Goal: Information Seeking & Learning: Find contact information

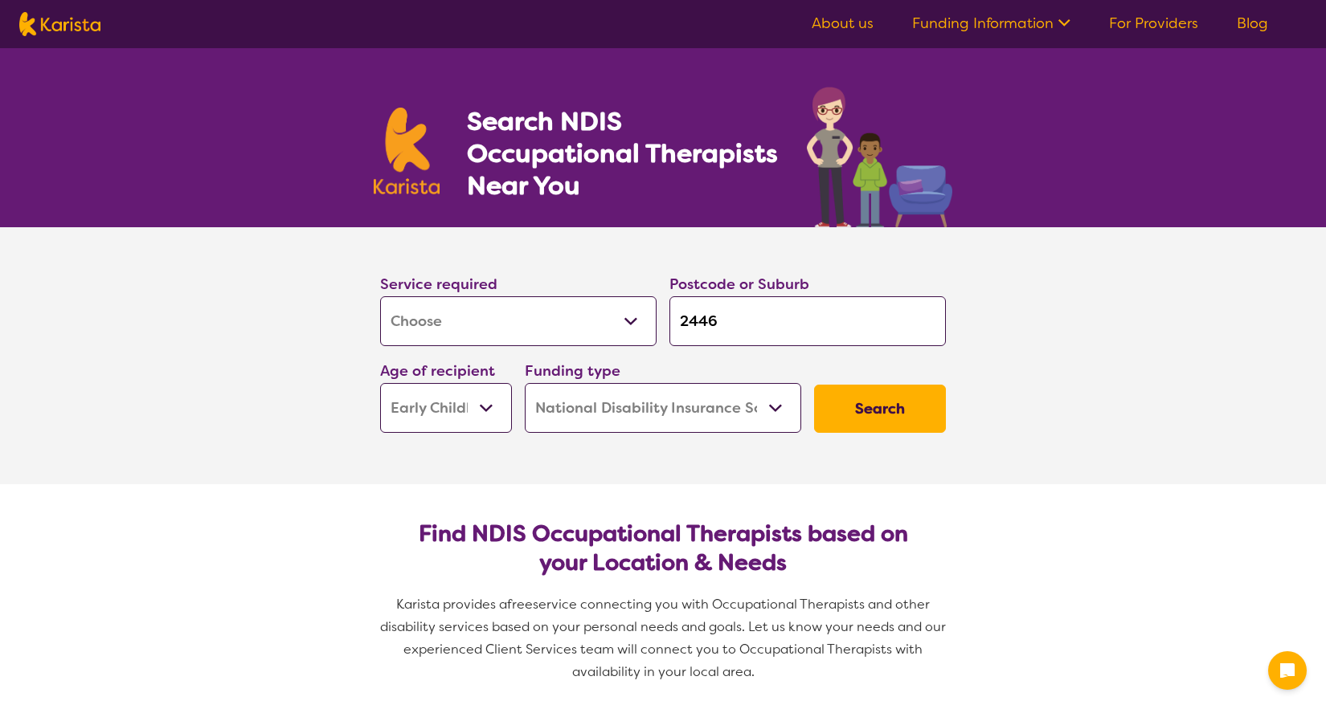
select select "[MEDICAL_DATA]"
select select "EC"
select select "NDIS"
select select "[MEDICAL_DATA]"
select select "EC"
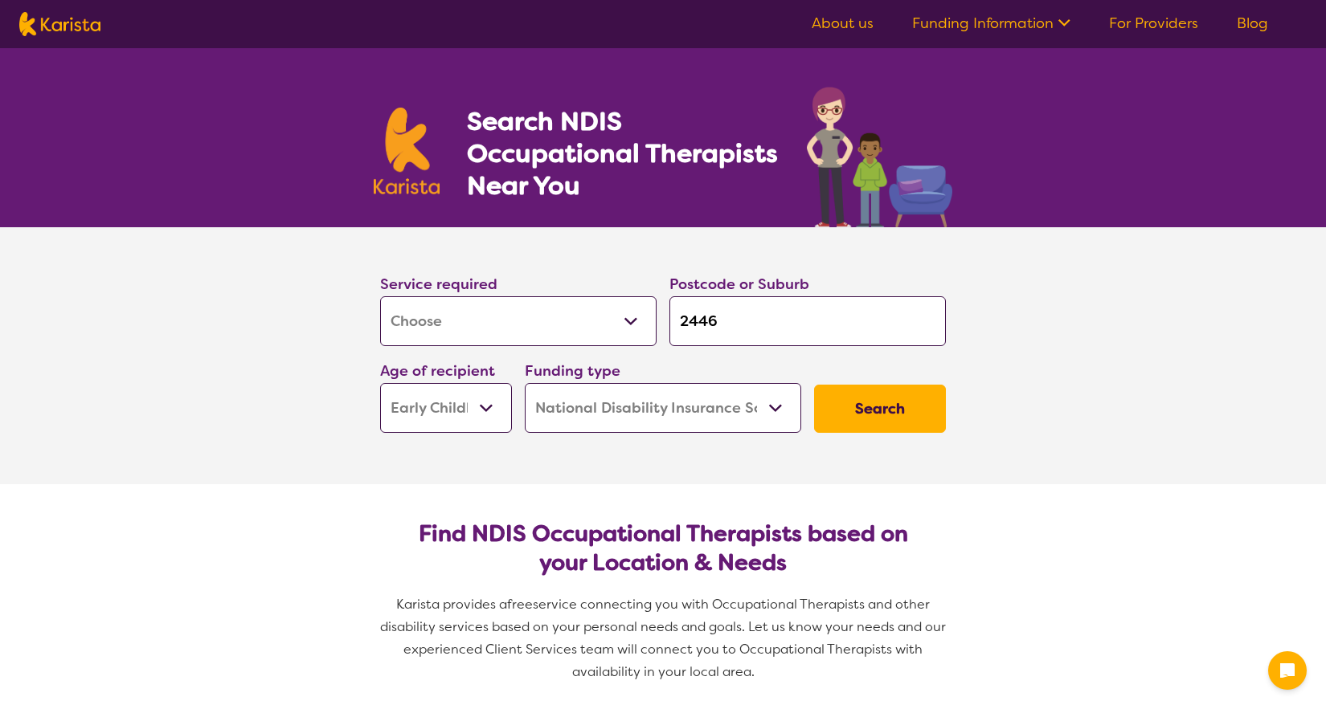
select select "NDIS"
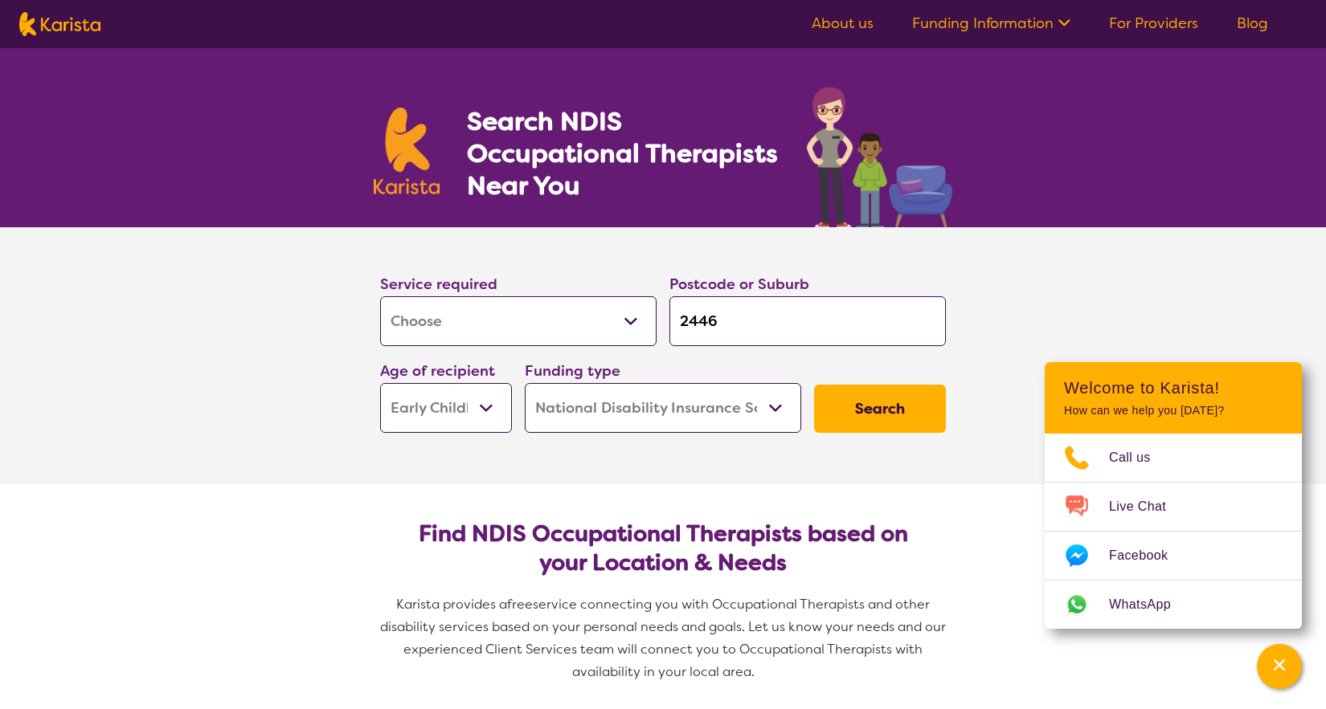
click at [717, 324] on input "2446" at bounding box center [807, 321] width 276 height 50
type input "244"
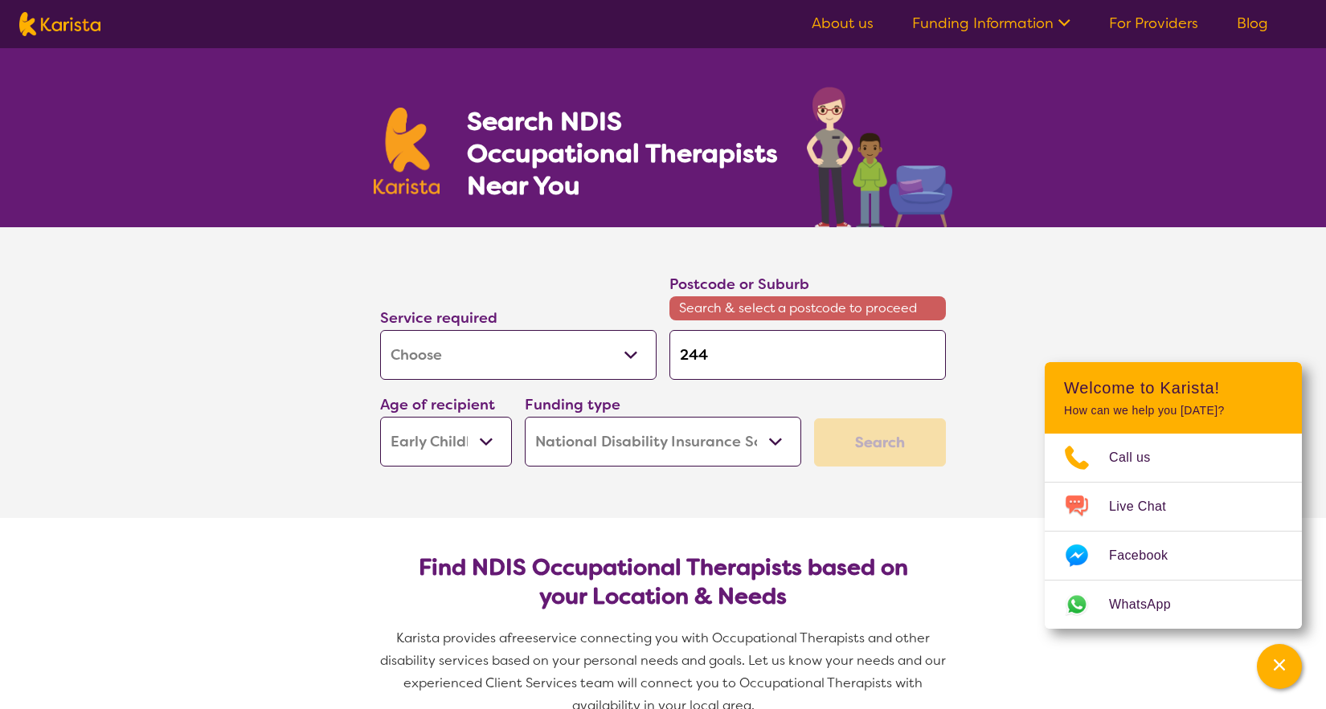
type input "24"
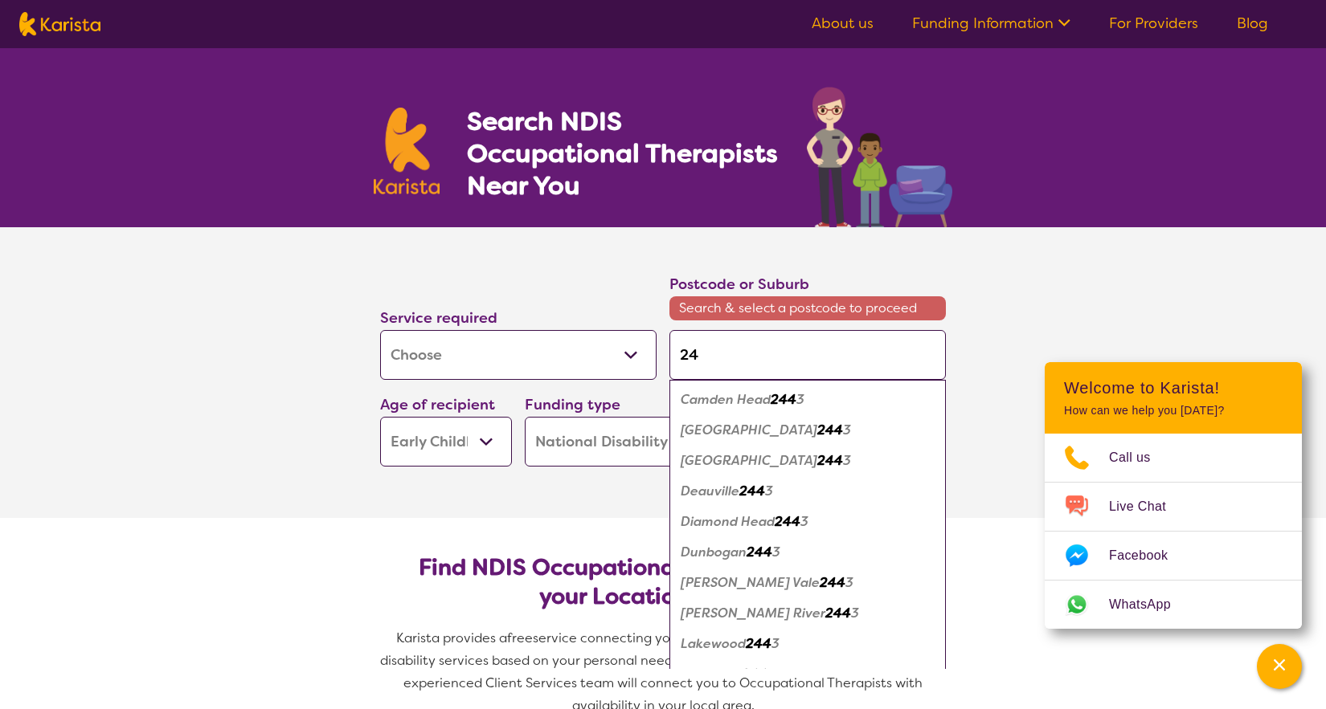
type input "2"
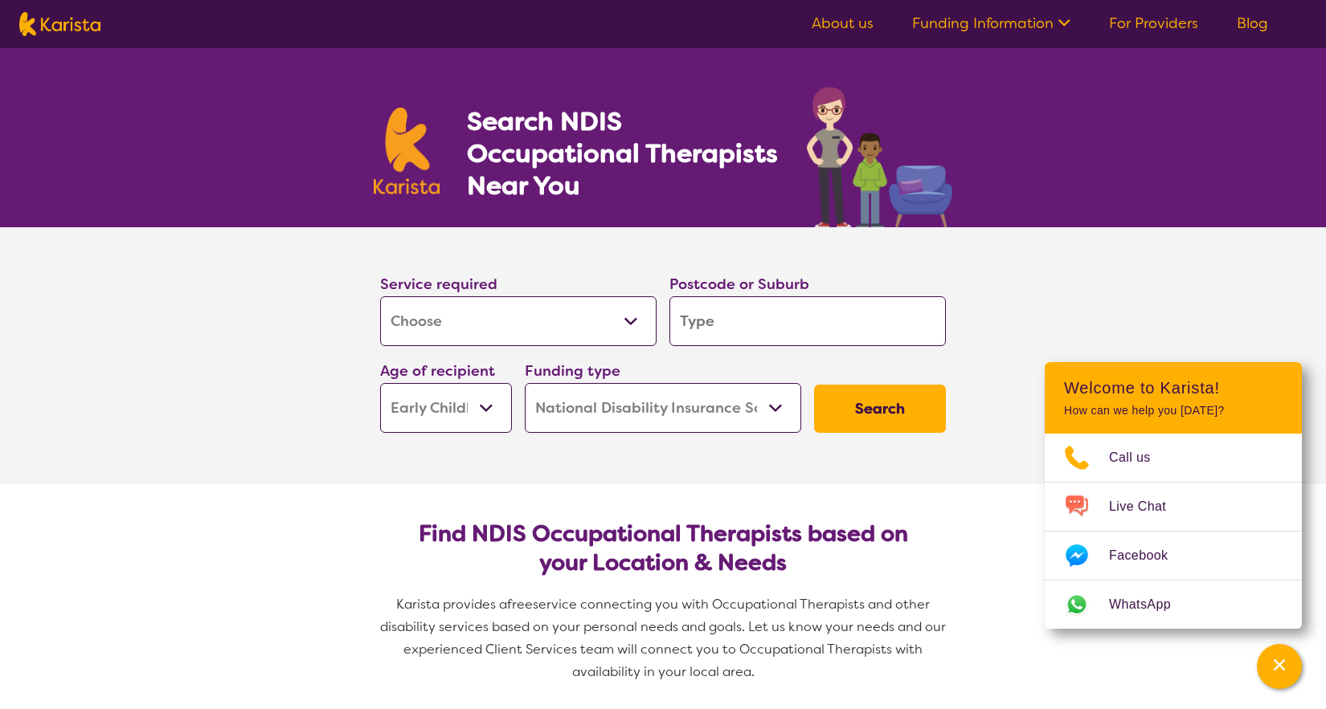
type input "W"
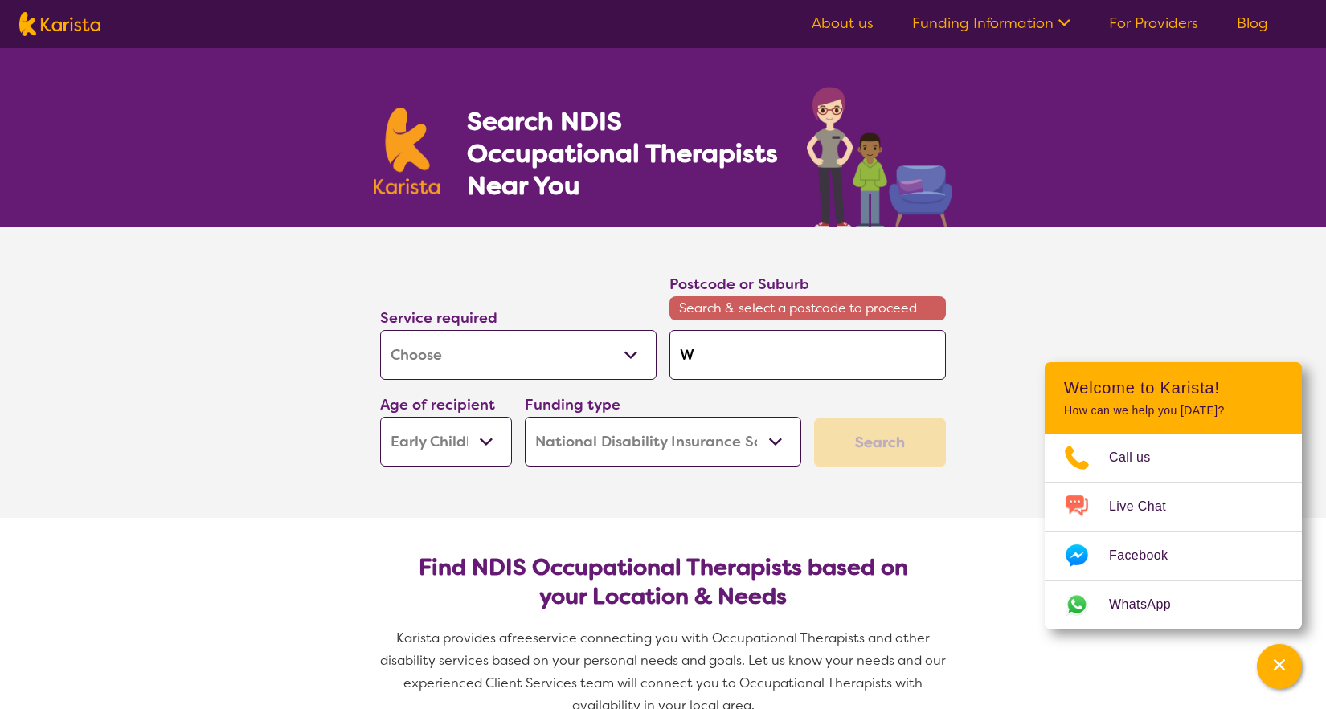
type input "Wa"
type input "Wau"
type input "Wauc"
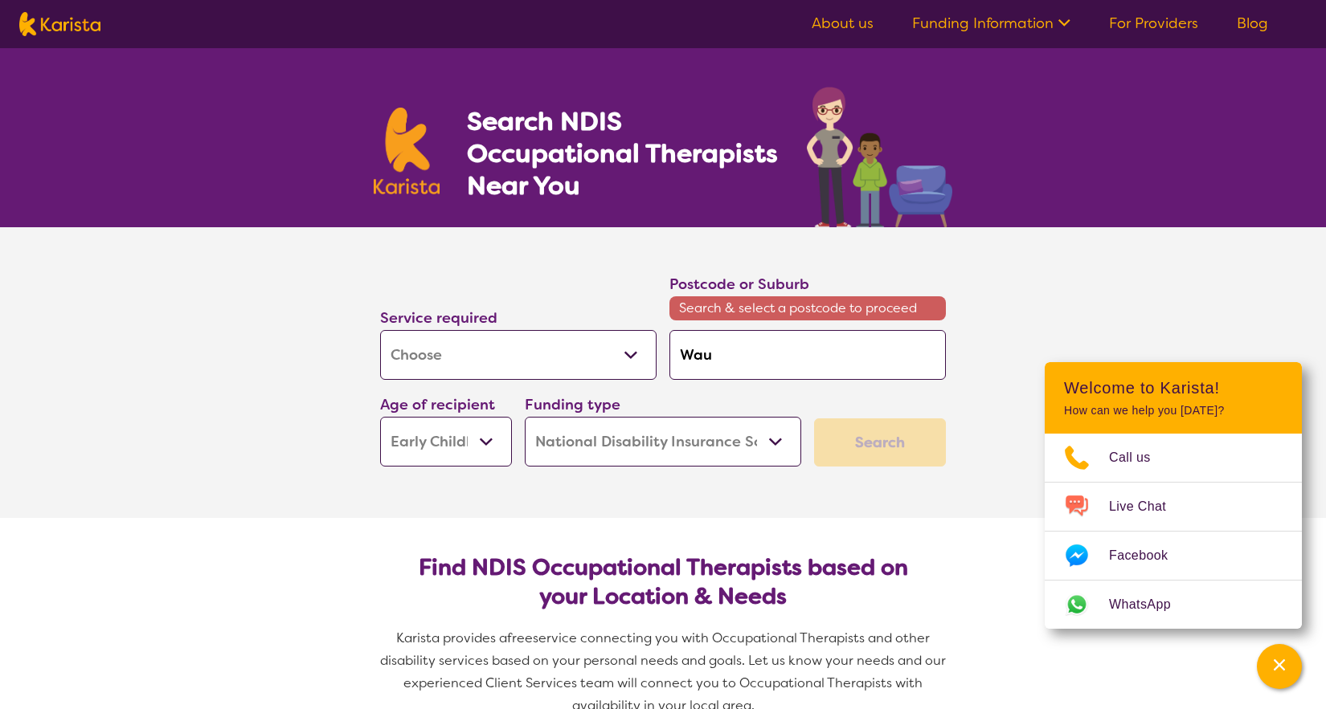
type input "Wauc"
type input "Wauch"
type input "Waucho"
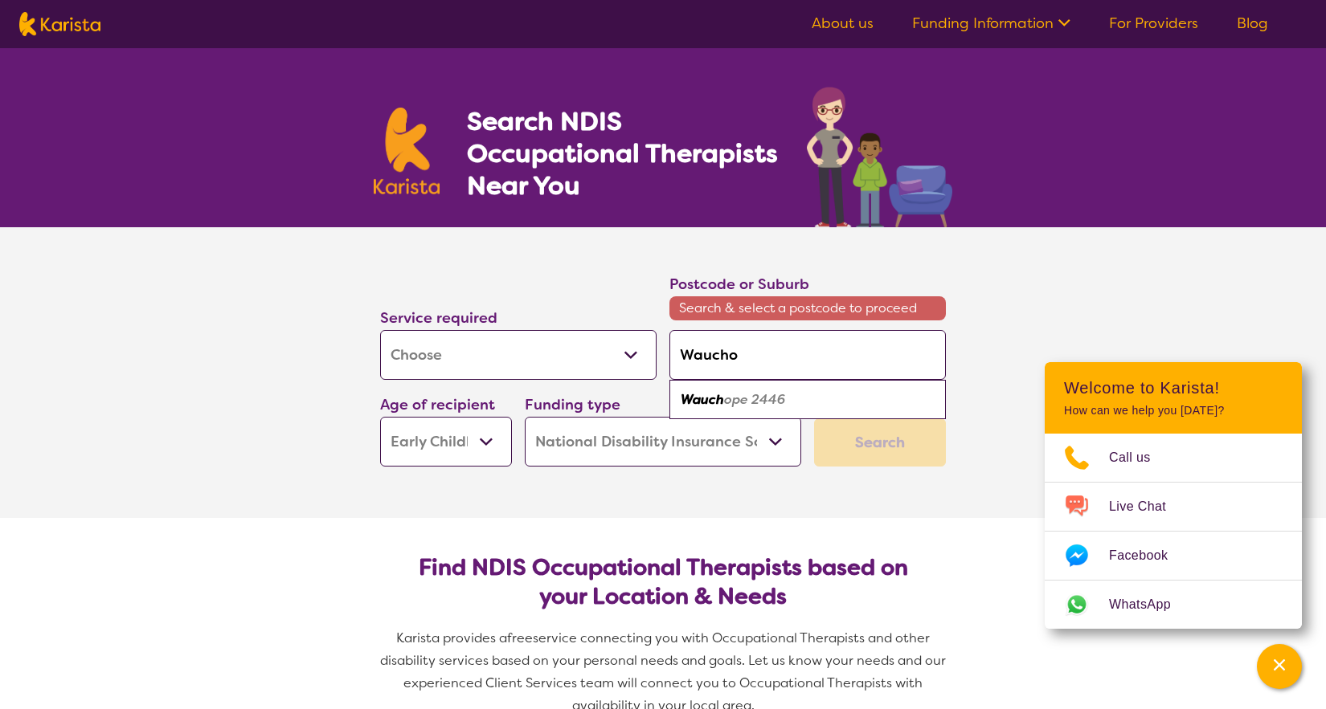
type input "Wauchop"
type input "Wauchope"
click at [719, 402] on em "Wauchope" at bounding box center [713, 399] width 67 height 17
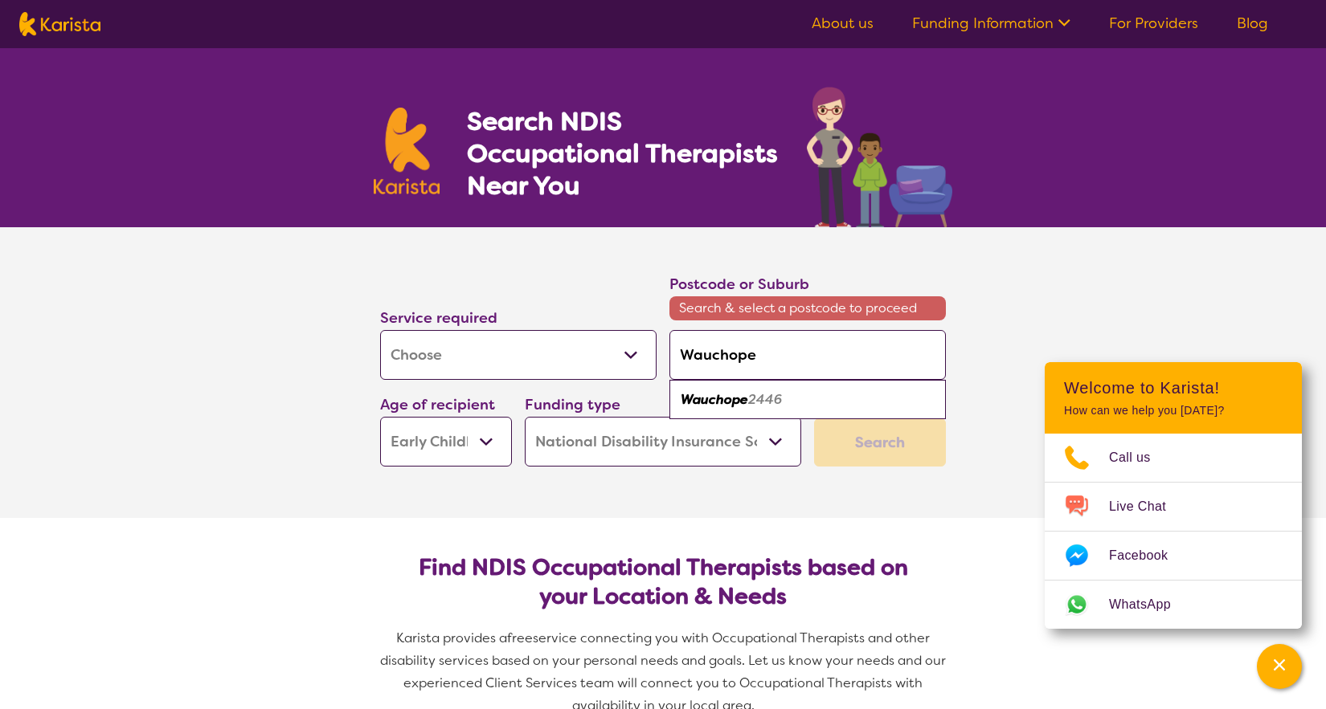
type input "2446"
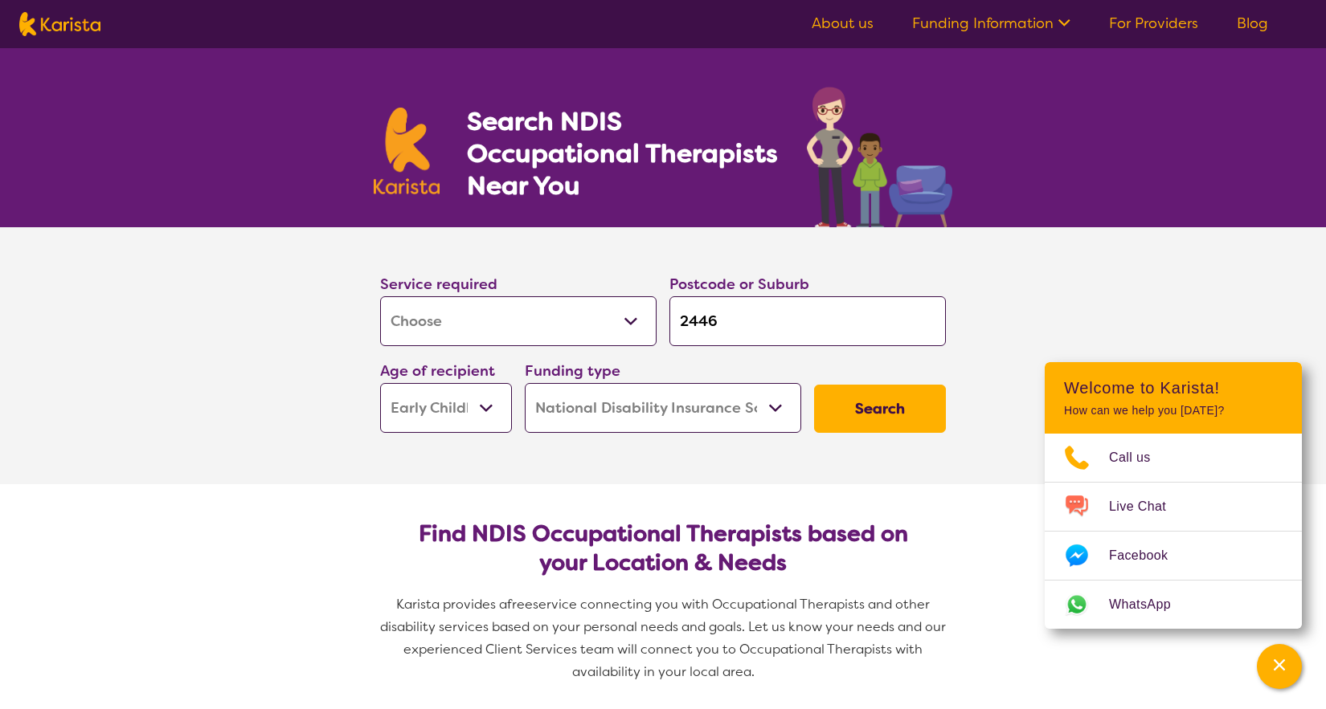
click at [493, 407] on select "Early Childhood - 0 to 9 Child - 10 to 11 Adolescent - 12 to 17 Adult - 18 to 6…" at bounding box center [446, 408] width 132 height 50
click at [778, 406] on select "Home Care Package (HCP) National Disability Insurance Scheme (NDIS) I don't know" at bounding box center [663, 408] width 276 height 50
click at [889, 404] on button "Search" at bounding box center [880, 409] width 132 height 48
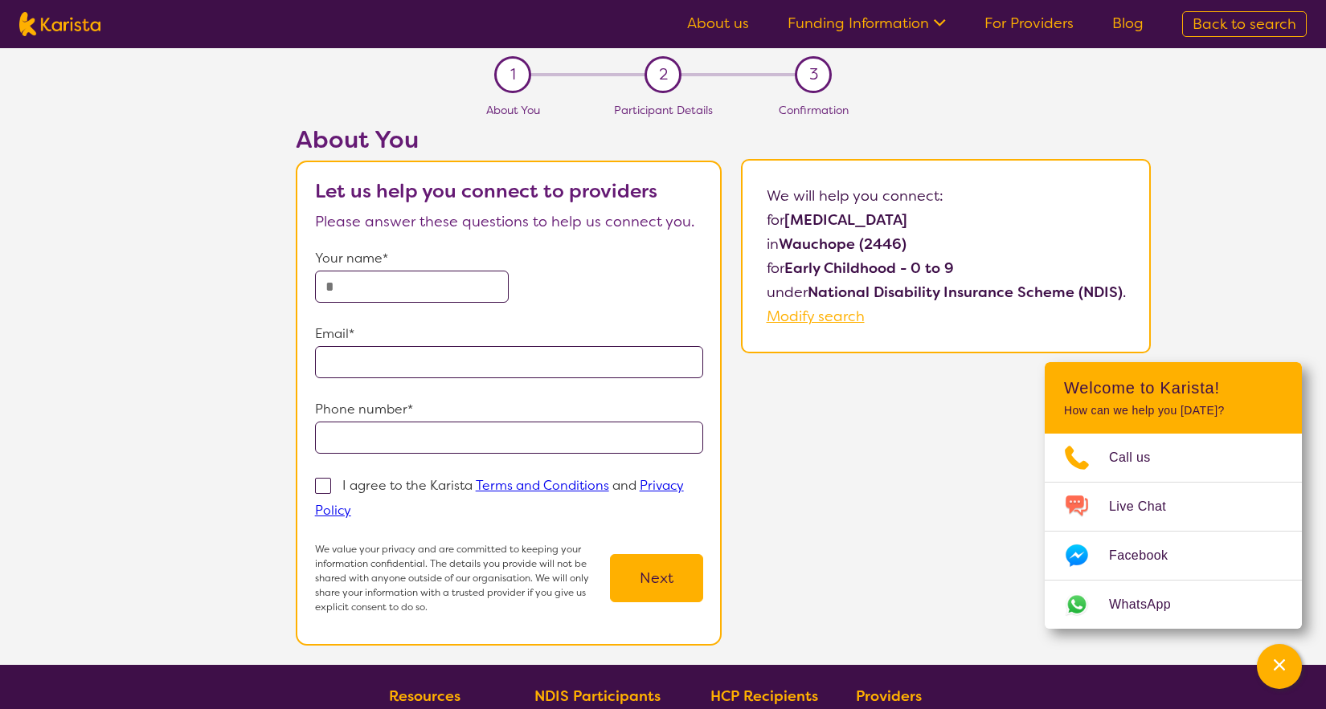
select select "[MEDICAL_DATA]"
select select "EC"
select select "NDIS"
select select "[MEDICAL_DATA]"
select select "EC"
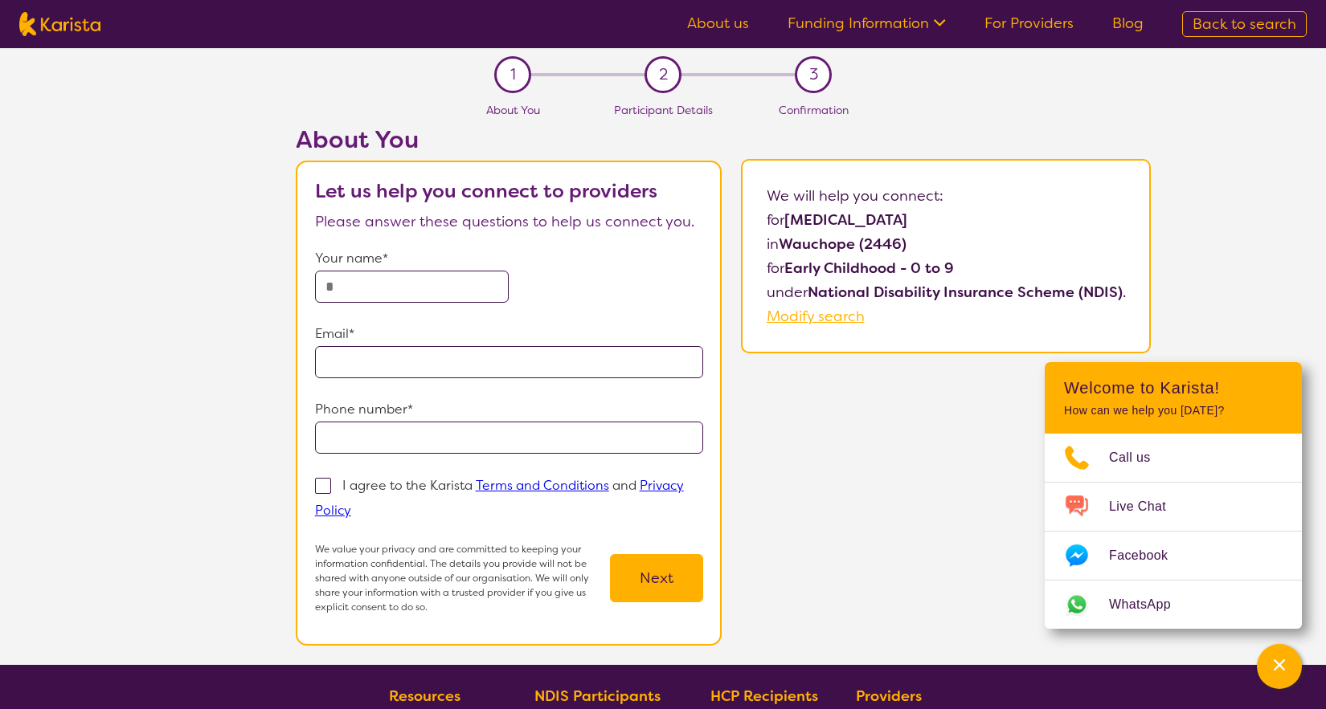
select select "NDIS"
